Goal: Transaction & Acquisition: Purchase product/service

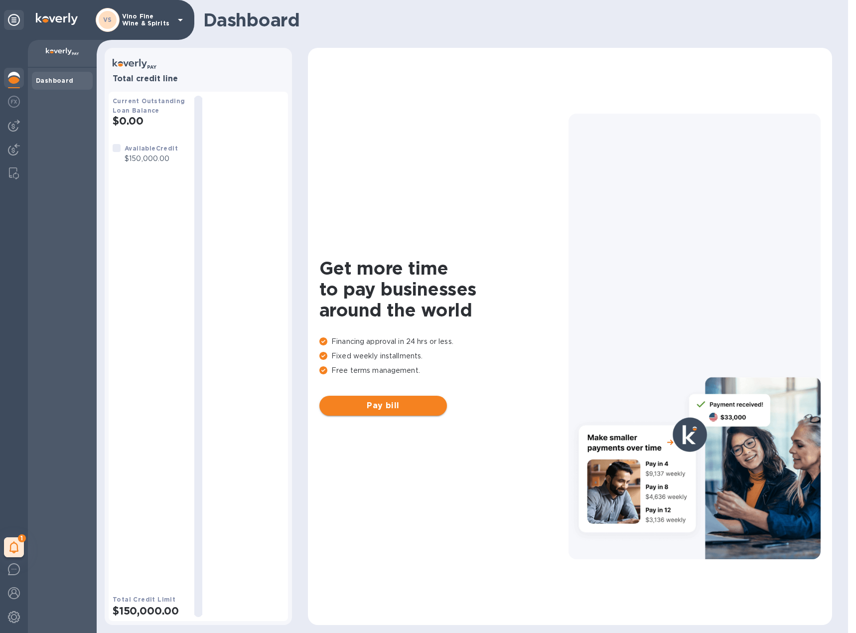
click at [387, 399] on button "Pay bill" at bounding box center [383, 406] width 128 height 20
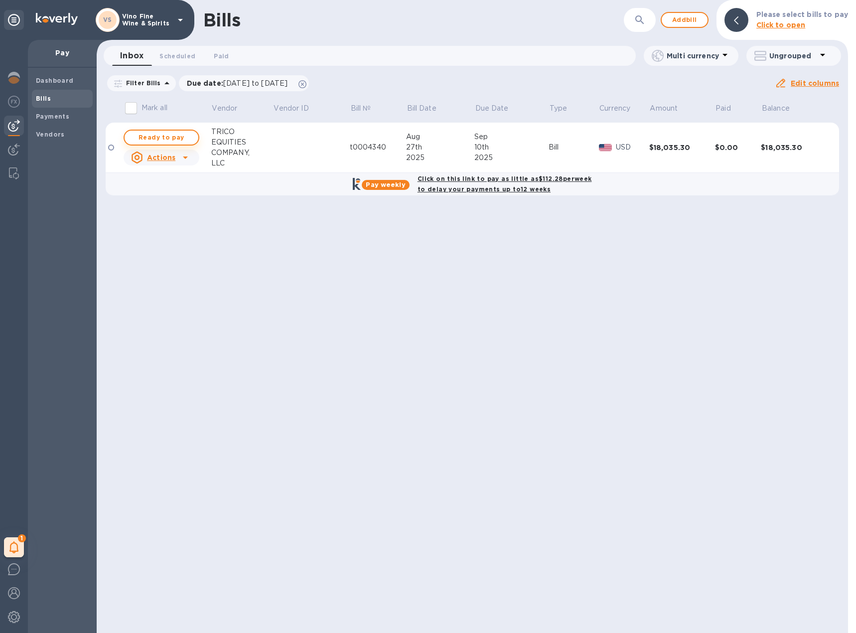
click at [148, 138] on span "Ready to pay" at bounding box center [162, 138] width 58 height 12
checkbox input "true"
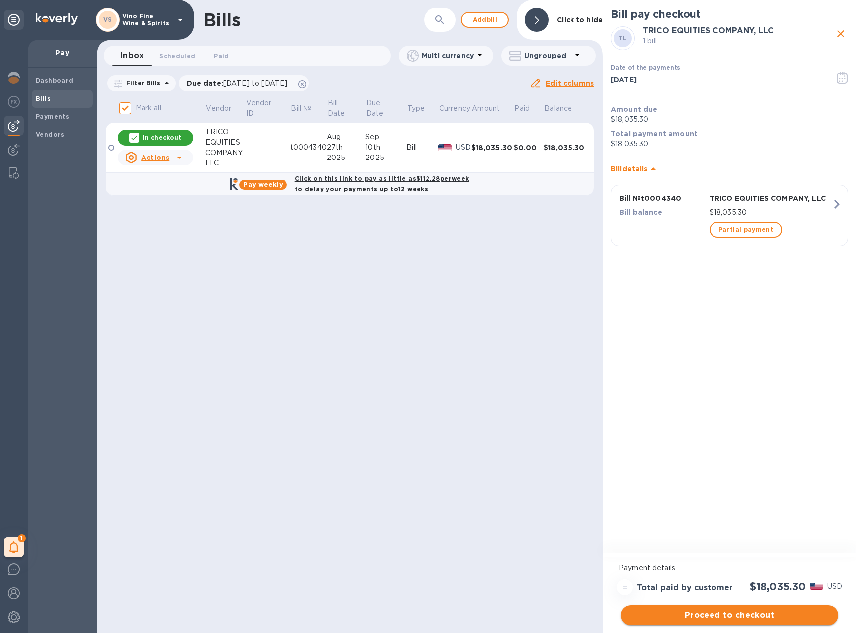
click at [723, 614] on span "Proceed to checkout" at bounding box center [729, 615] width 201 height 12
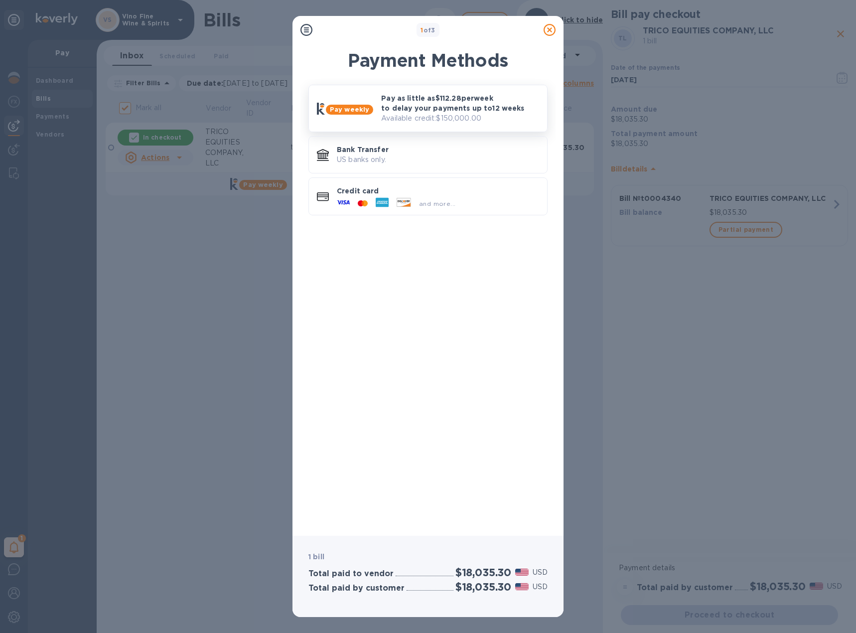
click at [442, 114] on p "Available credit: $150,000.00" at bounding box center [460, 118] width 158 height 10
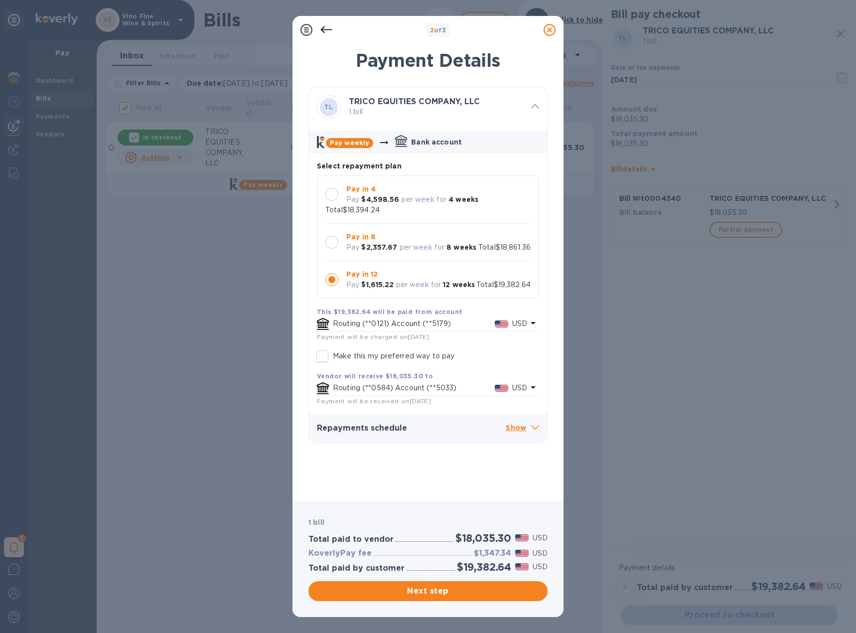
click at [326, 197] on div at bounding box center [331, 194] width 13 height 13
click at [384, 329] on p "Routing (**0121) Account (**5179)" at bounding box center [414, 323] width 162 height 10
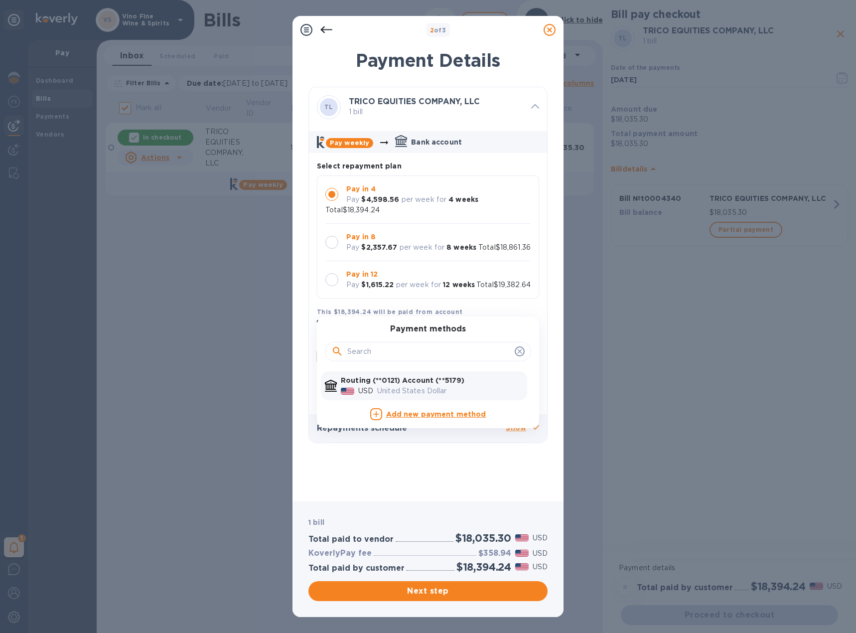
click at [417, 418] on b "Add new payment method" at bounding box center [436, 414] width 100 height 8
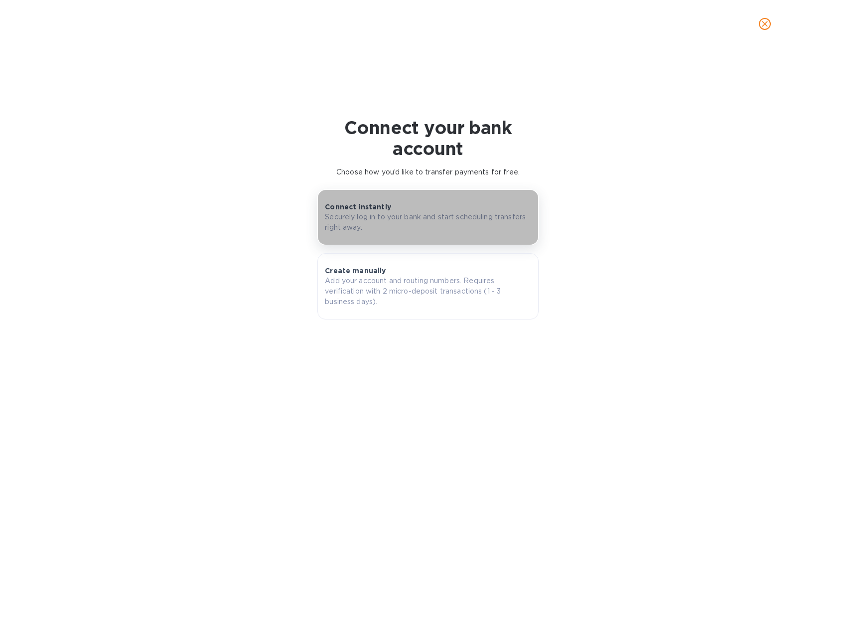
click at [407, 220] on p "Securely log in to your bank and start scheduling transfers right away." at bounding box center [428, 222] width 206 height 21
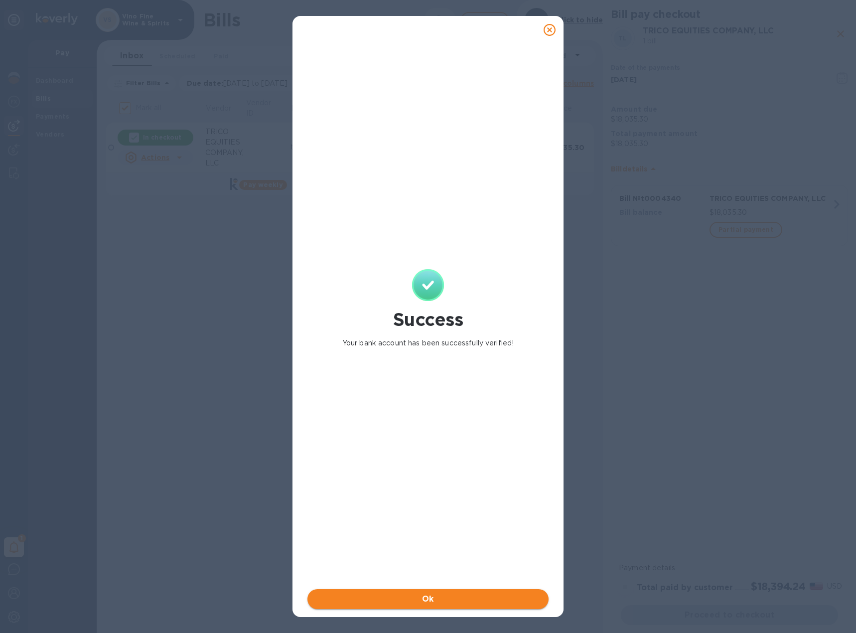
click at [539, 600] on span "Ok" at bounding box center [427, 599] width 225 height 12
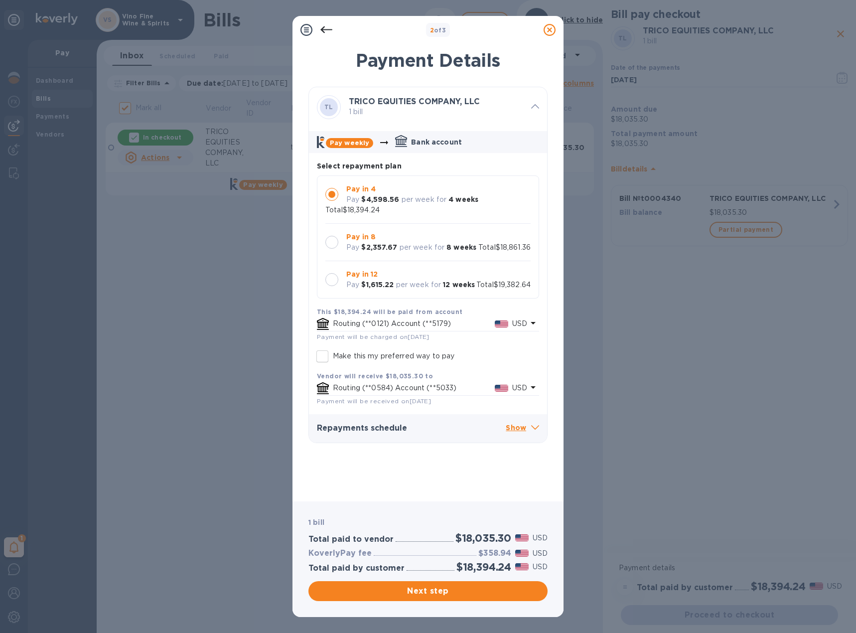
click at [513, 329] on p "USD" at bounding box center [519, 323] width 15 height 10
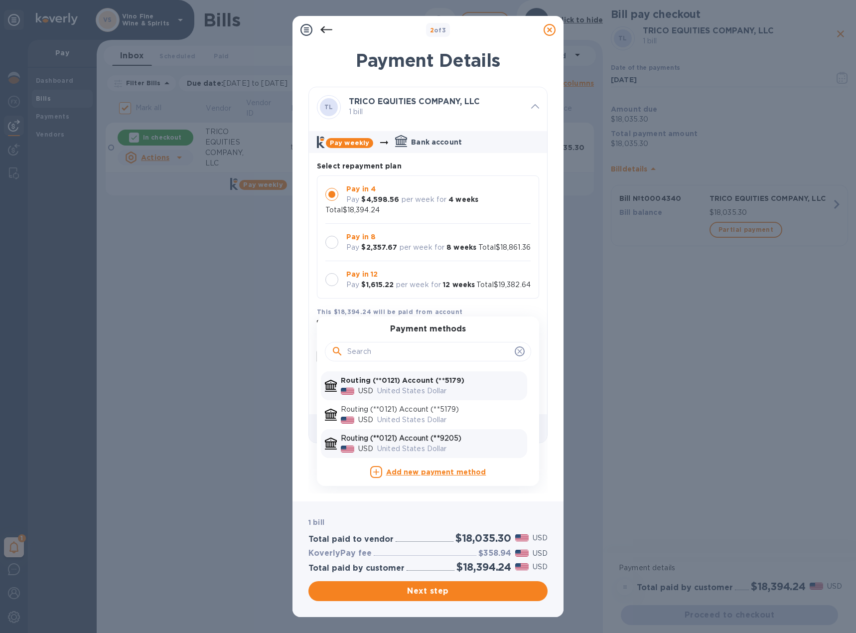
scroll to position [4, 0]
click at [331, 282] on div at bounding box center [331, 279] width 13 height 13
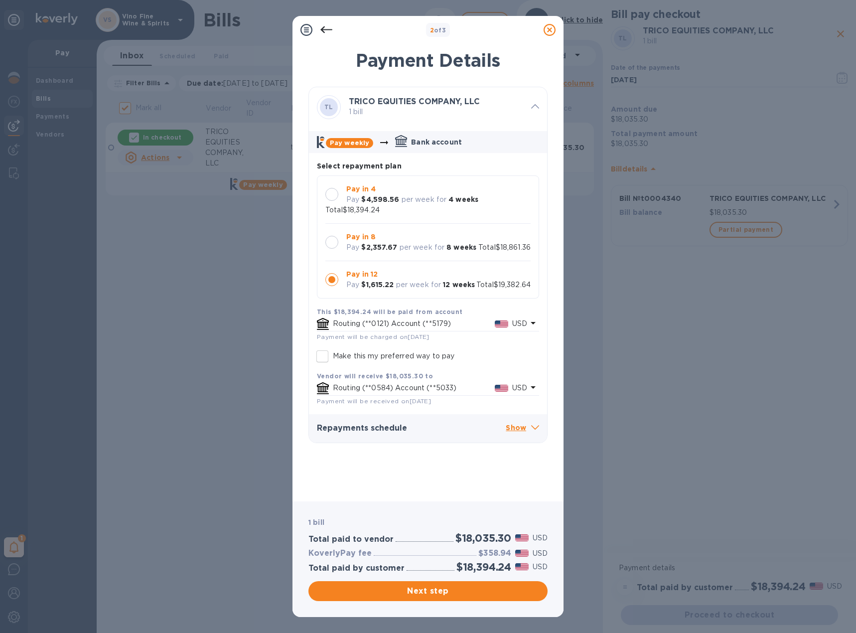
scroll to position [0, 0]
click at [329, 199] on div at bounding box center [331, 194] width 13 height 13
click at [324, 366] on input "Make this my preferred way to pay" at bounding box center [322, 356] width 21 height 21
checkbox input "true"
click at [429, 592] on span "Next step" at bounding box center [427, 591] width 223 height 12
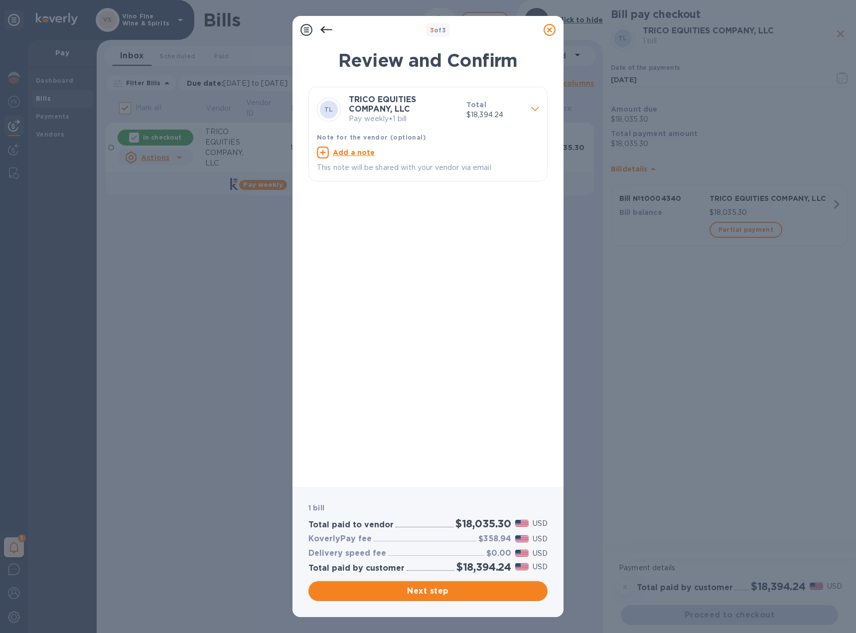
click at [357, 152] on u "Add a note" at bounding box center [354, 152] width 42 height 8
click at [357, 157] on textarea at bounding box center [420, 153] width 206 height 8
type textarea "Vino Rent"
click at [455, 589] on span "Next step" at bounding box center [427, 591] width 223 height 12
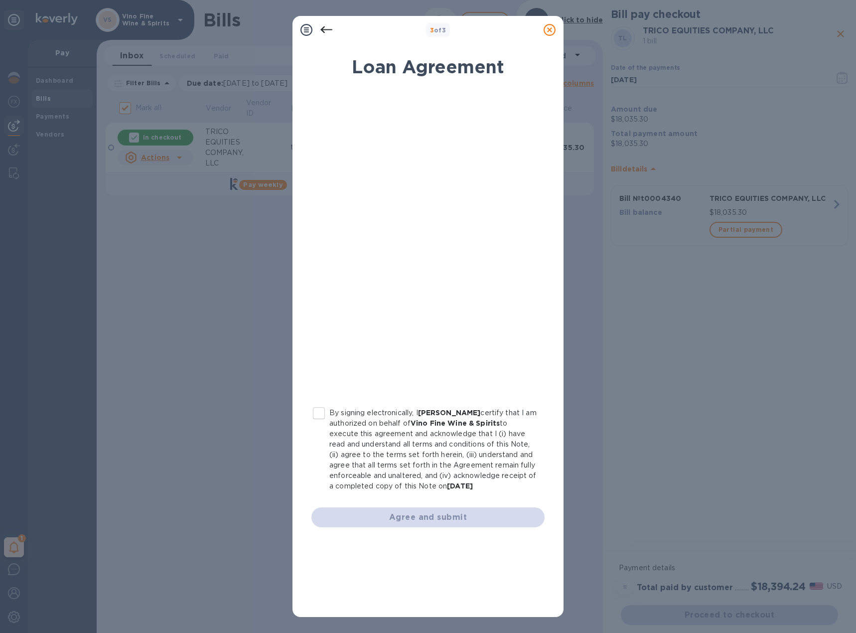
click at [316, 410] on input "By signing electronically, I [PERSON_NAME] certify that I am authorized on beha…" at bounding box center [318, 413] width 21 height 21
checkbox input "true"
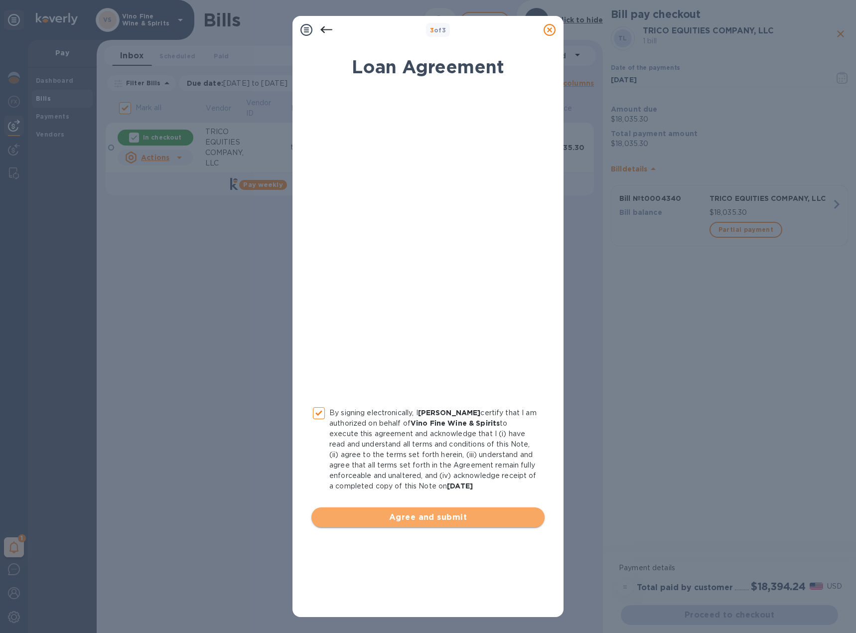
click at [413, 521] on span "Agree and submit" at bounding box center [427, 517] width 217 height 12
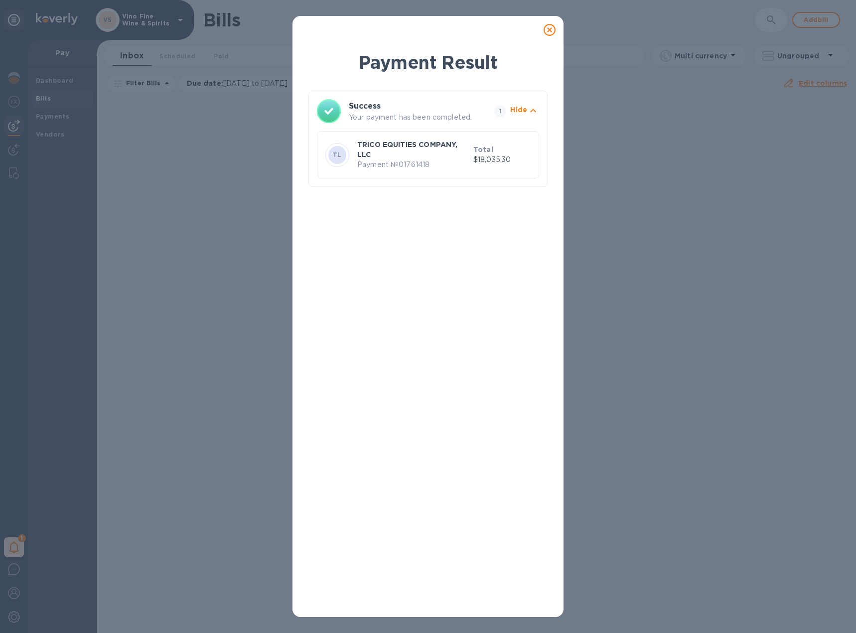
click at [548, 29] on icon at bounding box center [550, 30] width 12 height 12
